Goal: Transaction & Acquisition: Purchase product/service

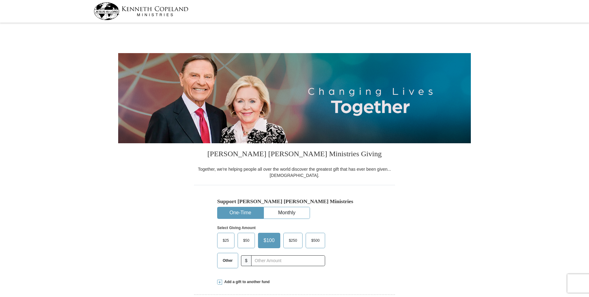
select select "PA"
click at [223, 256] on span "Other" at bounding box center [228, 260] width 16 height 9
click at [0, 0] on input "Other" at bounding box center [0, 0] width 0 height 0
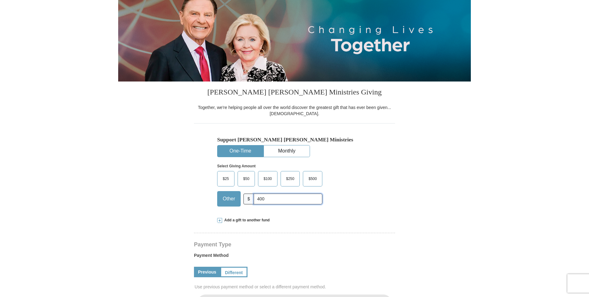
type input "400"
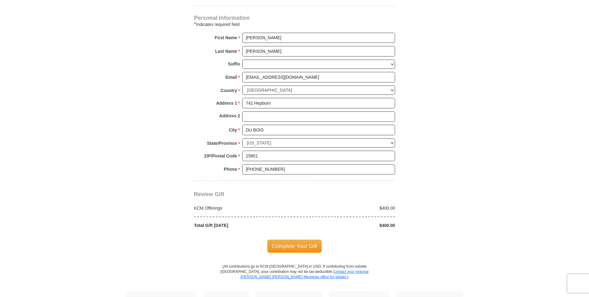
scroll to position [402, 0]
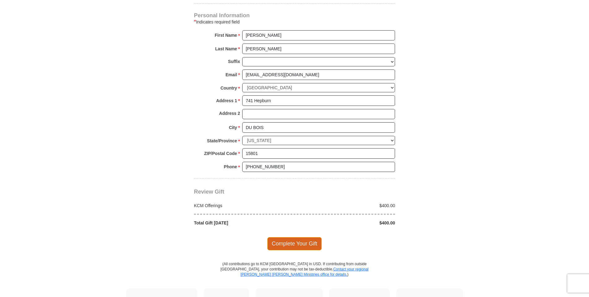
click at [281, 246] on span "Complete Your Gift" at bounding box center [294, 243] width 55 height 13
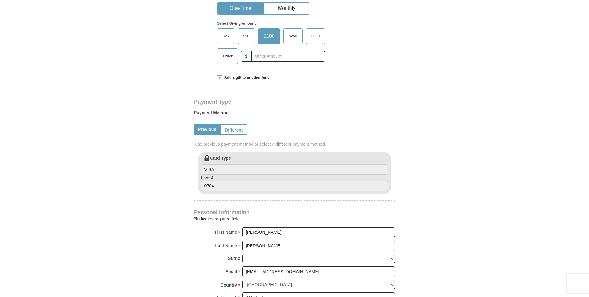
select select "PA"
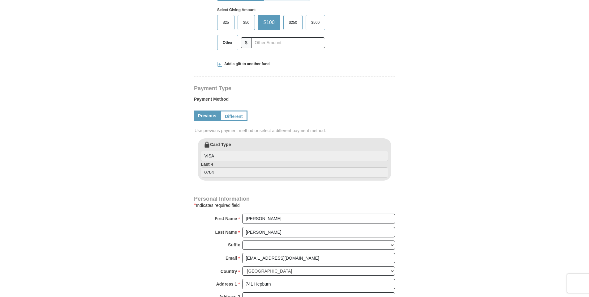
scroll to position [247, 0]
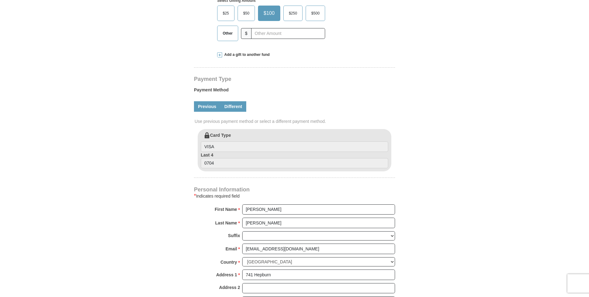
click at [231, 107] on link "Different" at bounding box center [233, 106] width 26 height 11
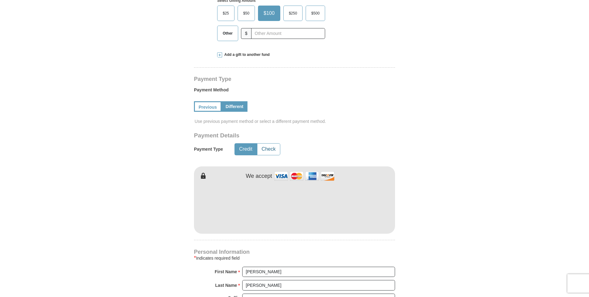
click at [270, 150] on button "Check" at bounding box center [268, 149] width 23 height 11
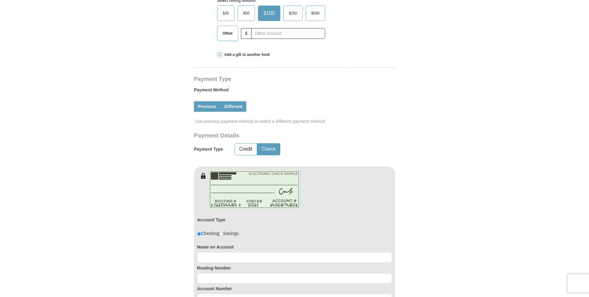
click at [203, 110] on link "Previous" at bounding box center [207, 106] width 26 height 11
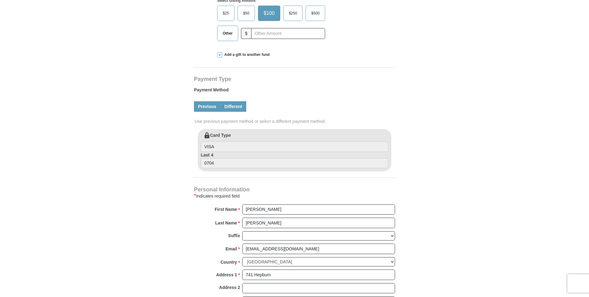
click at [236, 112] on link "Different" at bounding box center [233, 106] width 26 height 11
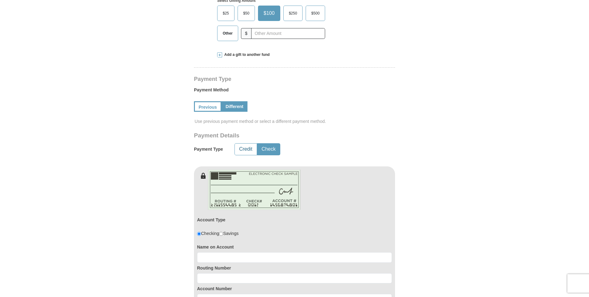
click at [245, 149] on button "Credit" at bounding box center [246, 149] width 22 height 11
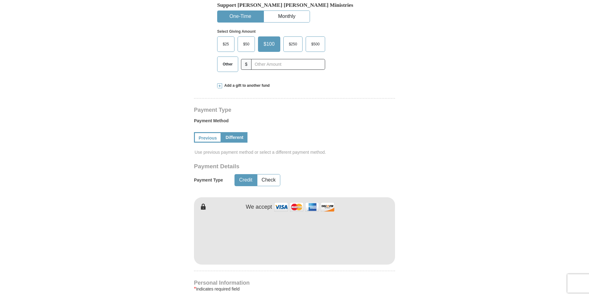
scroll to position [186, 0]
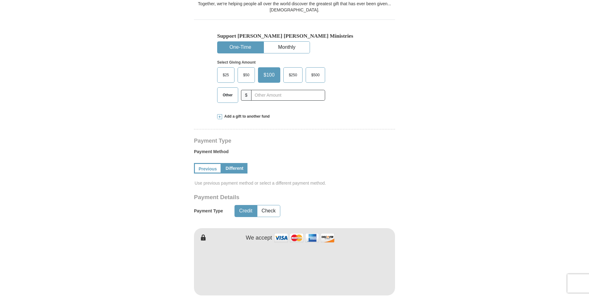
click at [226, 93] on span "Other" at bounding box center [228, 95] width 16 height 9
click at [0, 0] on input "Other" at bounding box center [0, 0] width 0 height 0
type input "400"
click at [355, 93] on div "Select Giving Amount Amount must be a valid number The total gift cannot be les…" at bounding box center [294, 80] width 155 height 54
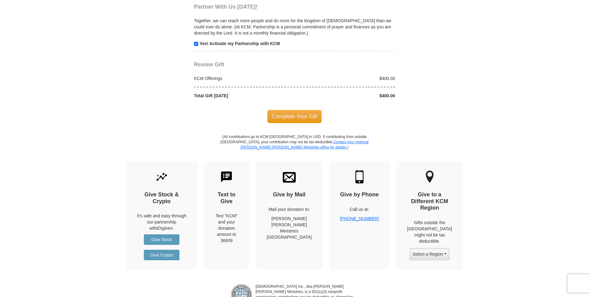
scroll to position [680, 0]
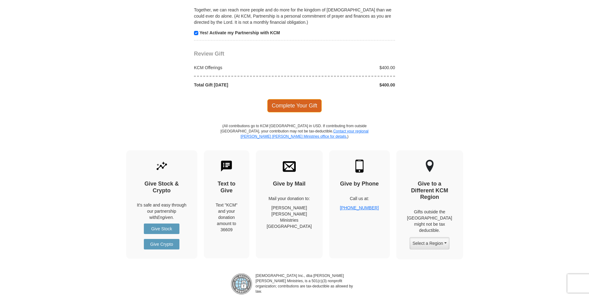
click at [297, 106] on span "Complete Your Gift" at bounding box center [294, 105] width 55 height 13
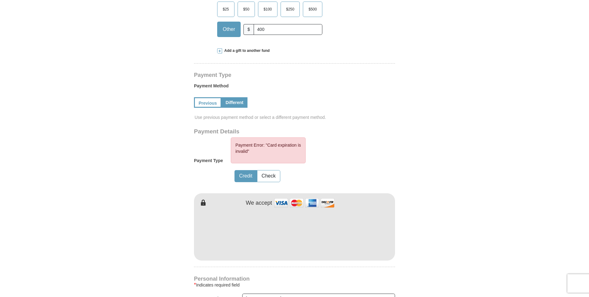
scroll to position [257, 0]
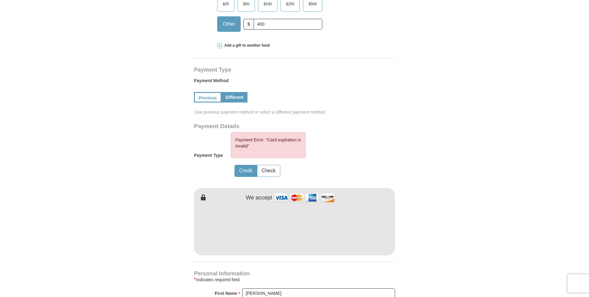
click at [349, 167] on div "Payment Type Payment Error: "Card expiration is invalid" Credit Check" at bounding box center [273, 155] width 158 height 47
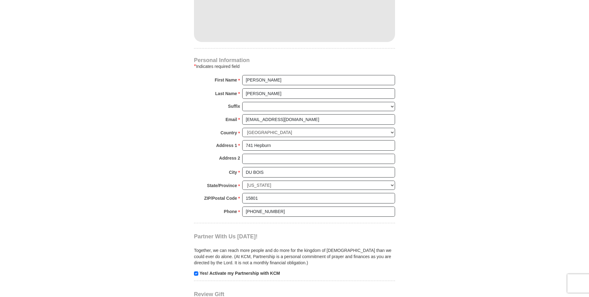
scroll to position [597, 0]
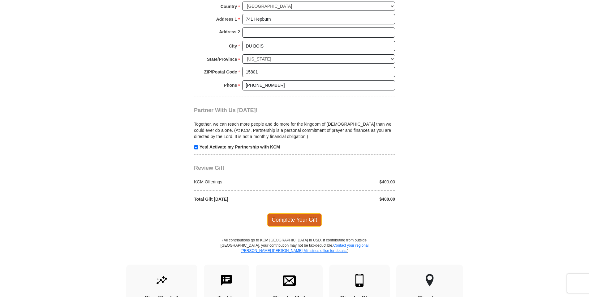
click at [286, 222] on span "Complete Your Gift" at bounding box center [294, 220] width 55 height 13
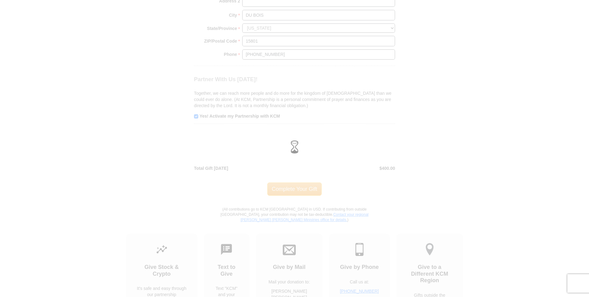
scroll to position [566, 0]
